Goal: Obtain resource: Obtain resource

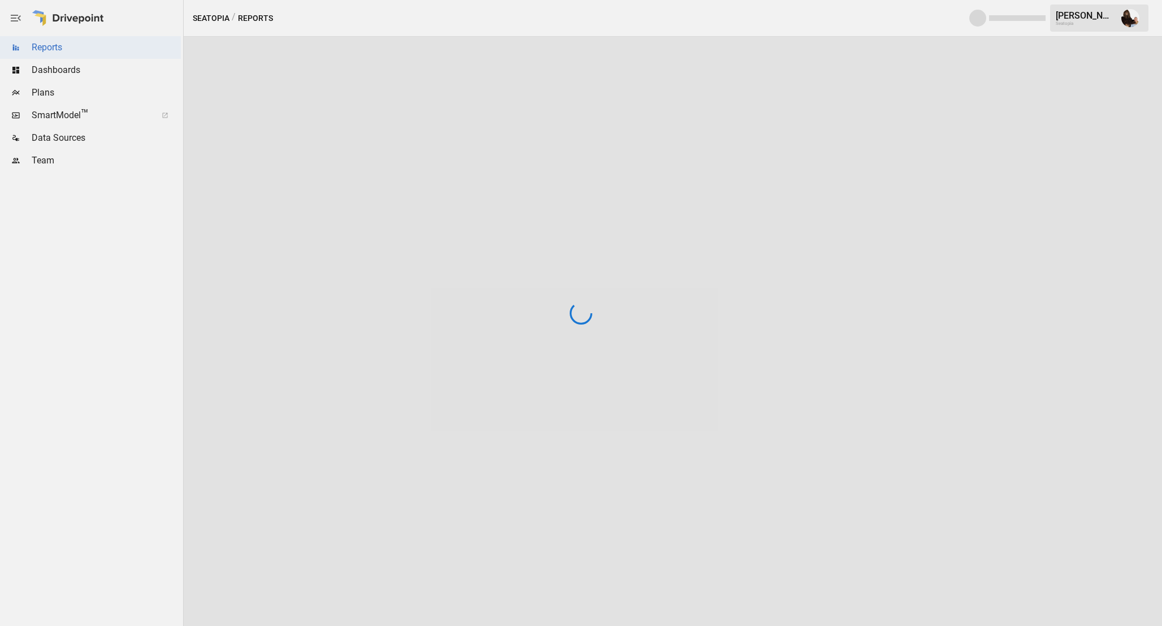
click at [78, 90] on div at bounding box center [581, 313] width 1162 height 626
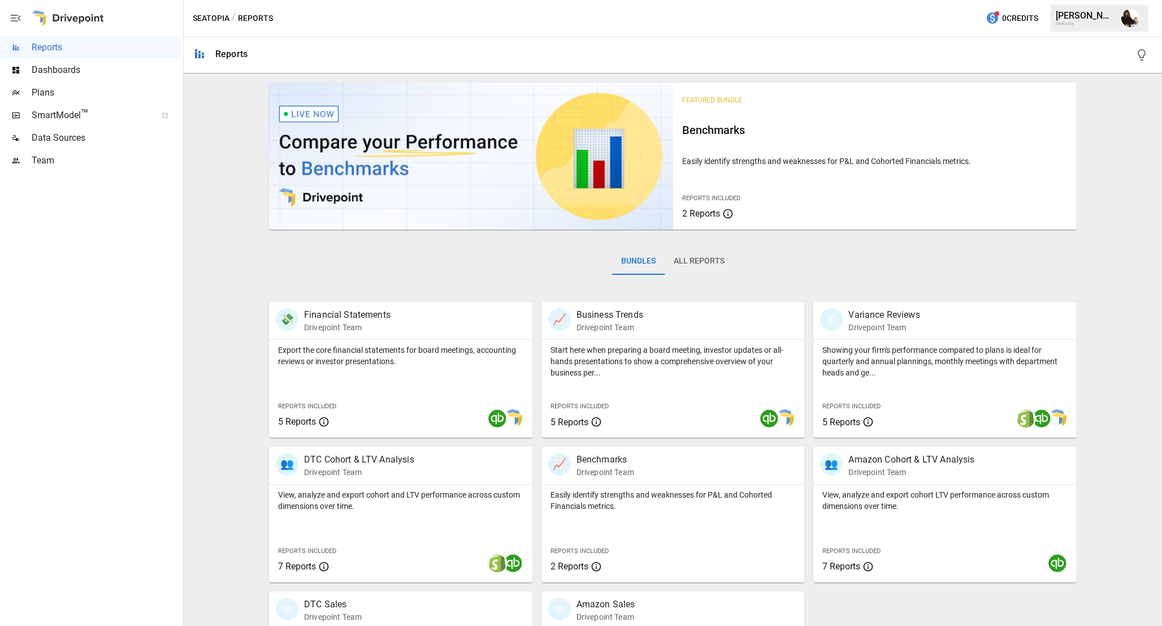
click at [84, 96] on span "Plans" at bounding box center [106, 93] width 149 height 14
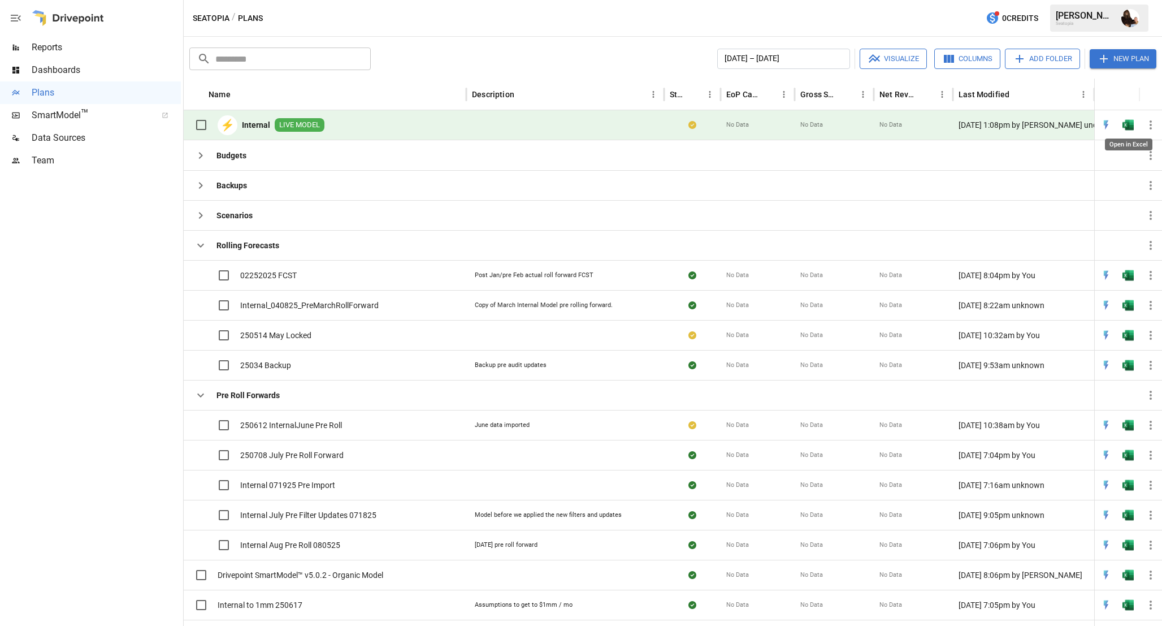
click at [1130, 123] on img "Open in Excel" at bounding box center [1127, 124] width 11 height 11
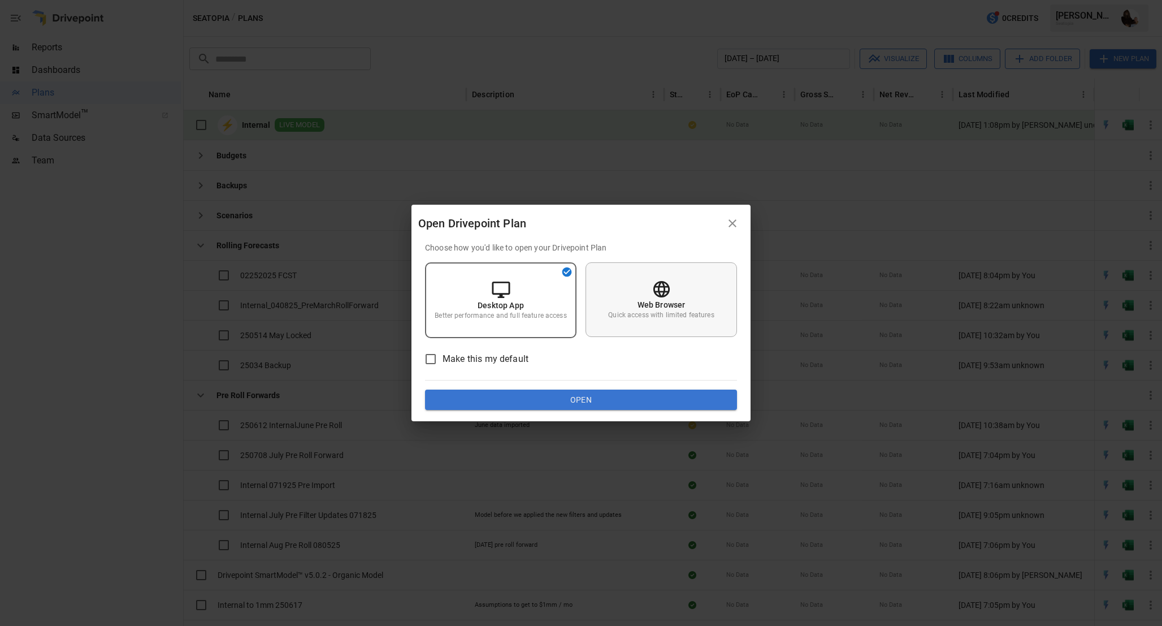
click at [670, 309] on p "Web Browser" at bounding box center [661, 304] width 48 height 11
click at [628, 394] on button "Open" at bounding box center [581, 399] width 312 height 20
